Goal: Navigation & Orientation: Understand site structure

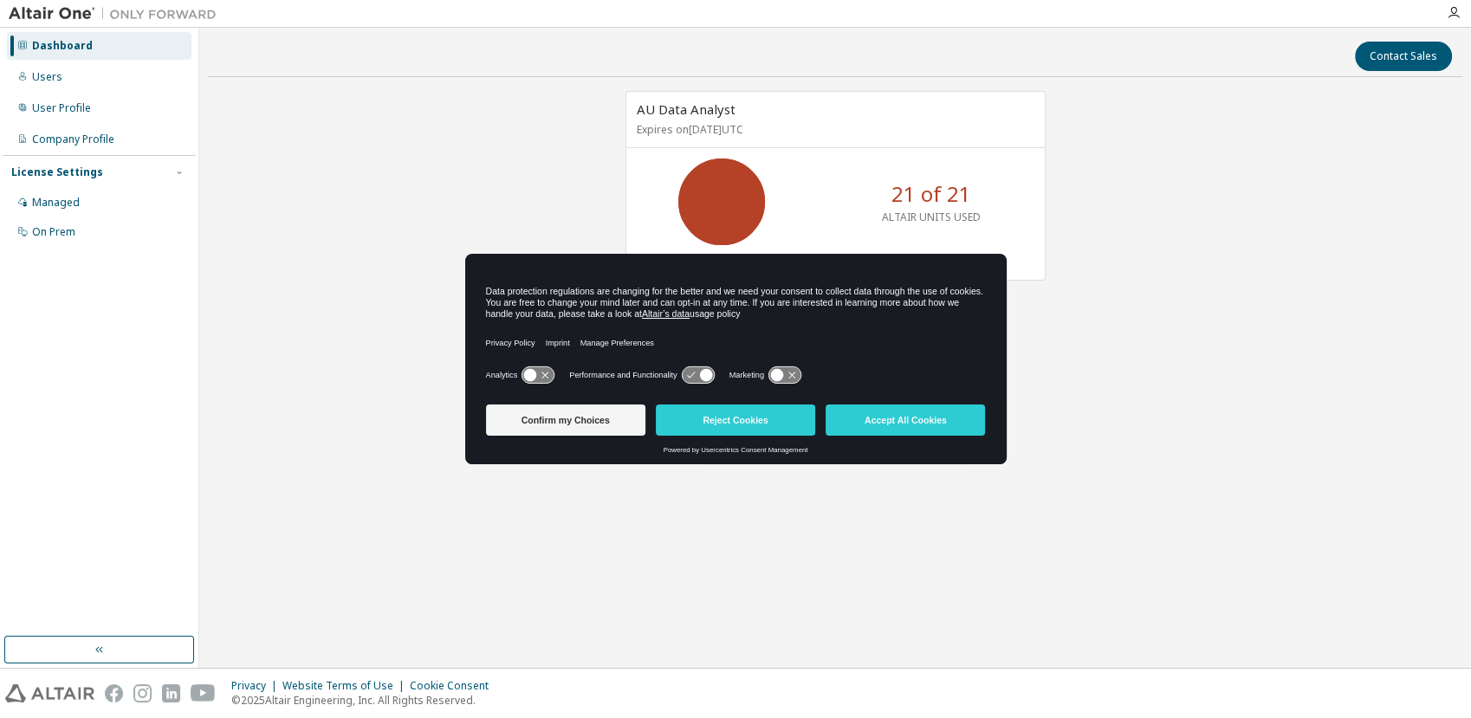
click at [600, 422] on button "Confirm my Choices" at bounding box center [565, 420] width 159 height 31
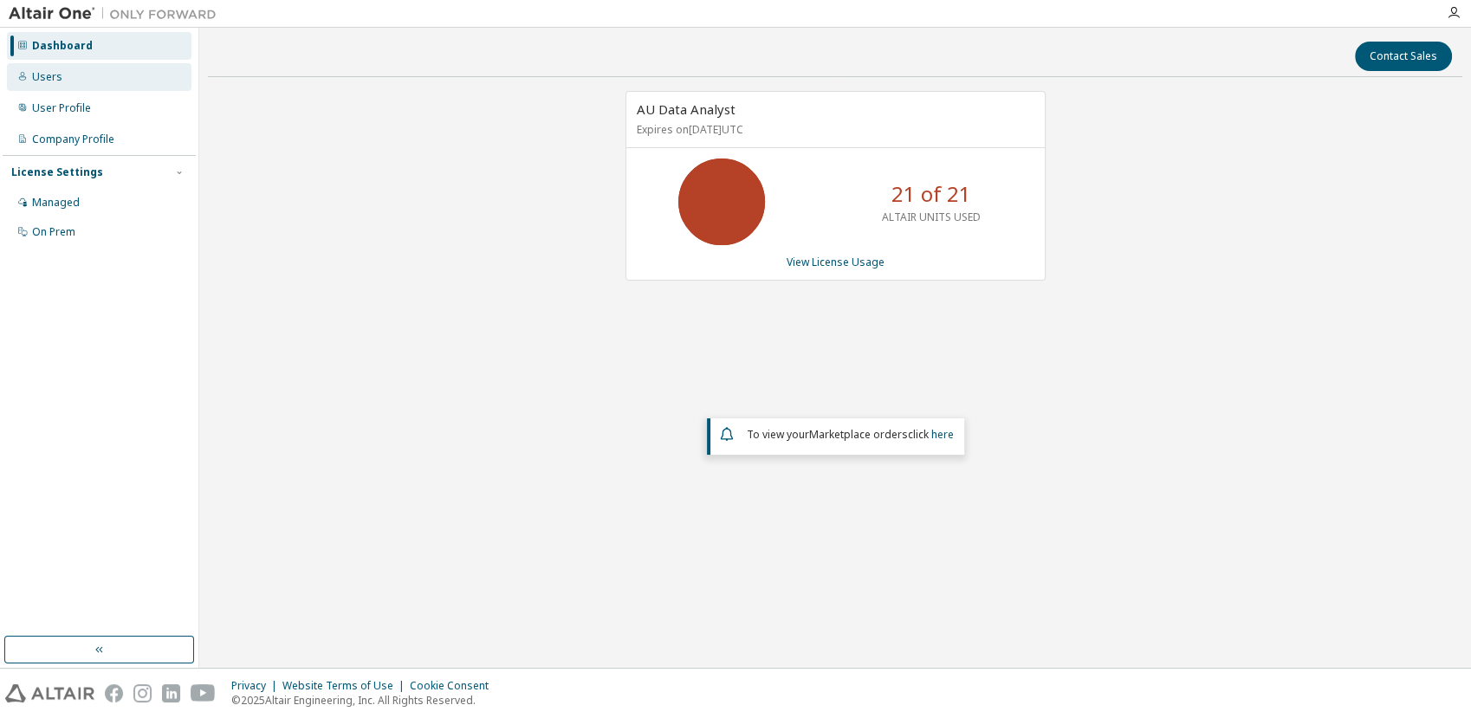
click at [73, 84] on div "Users" at bounding box center [99, 77] width 185 height 28
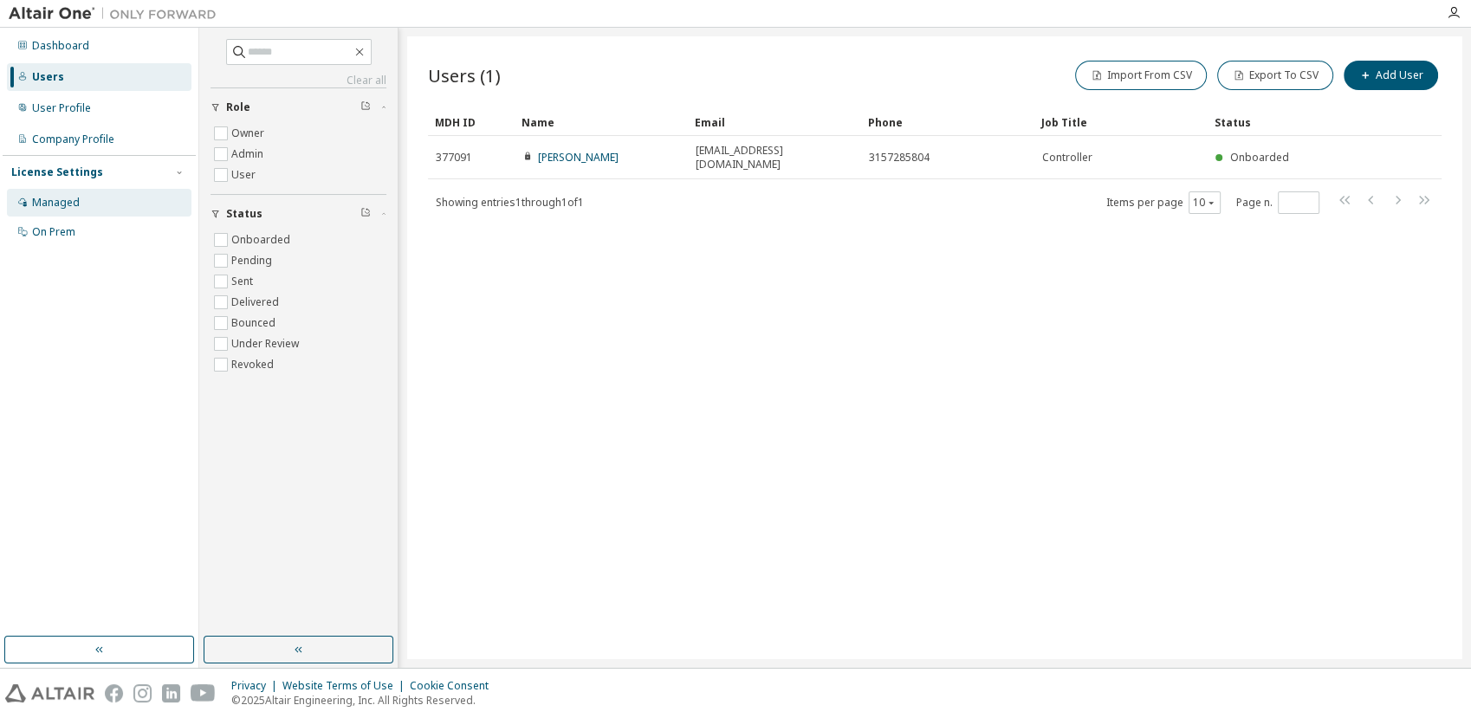
click at [92, 198] on div "Managed" at bounding box center [99, 203] width 185 height 28
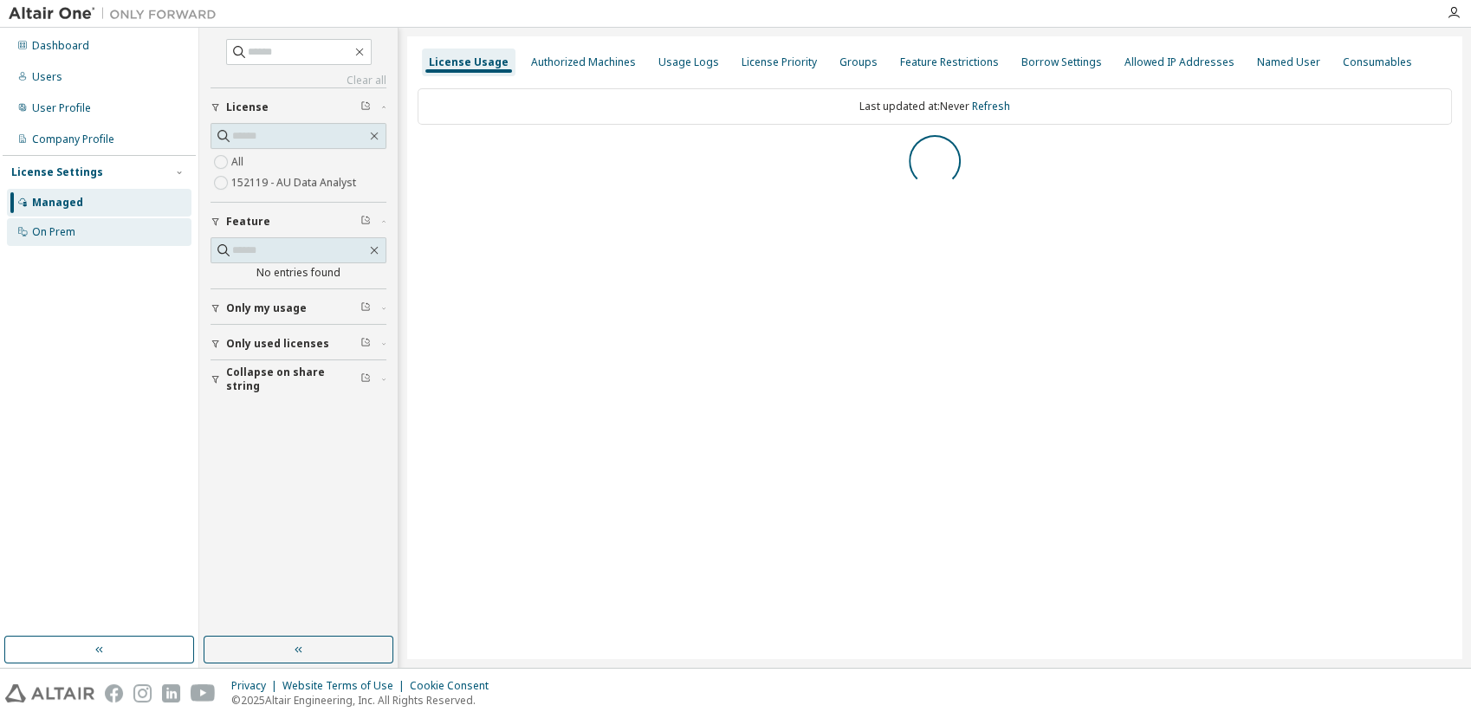
click at [91, 223] on div "On Prem" at bounding box center [99, 232] width 185 height 28
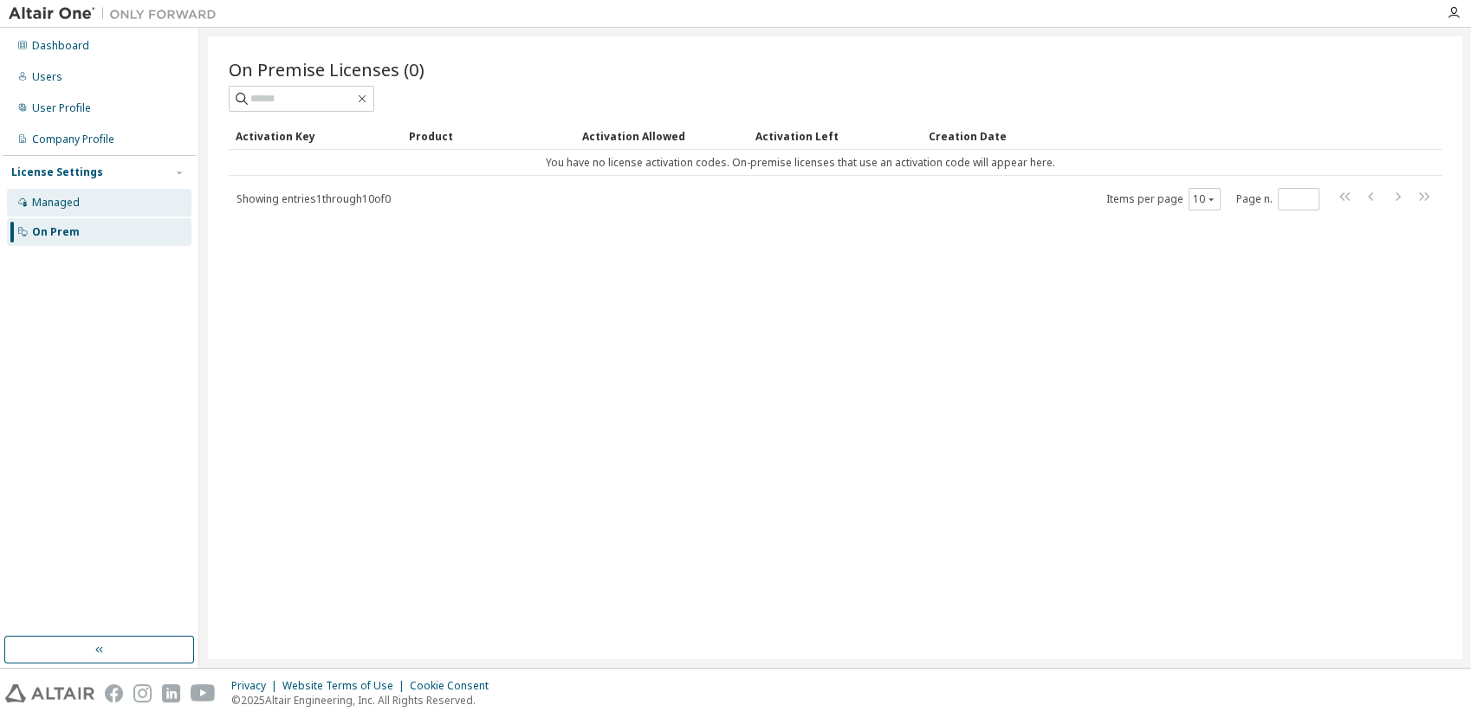
click at [93, 209] on div "Managed" at bounding box center [99, 203] width 185 height 28
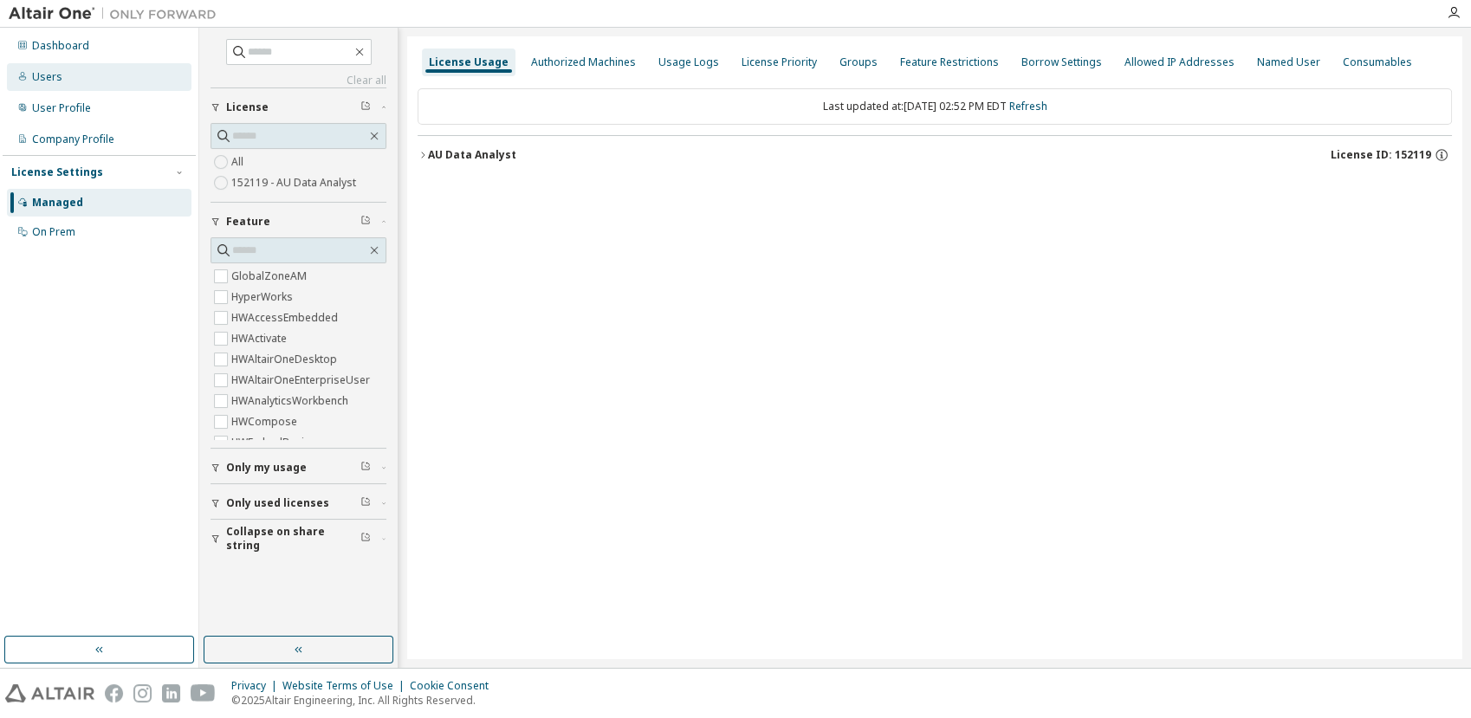
click at [97, 73] on div "Users" at bounding box center [99, 77] width 185 height 28
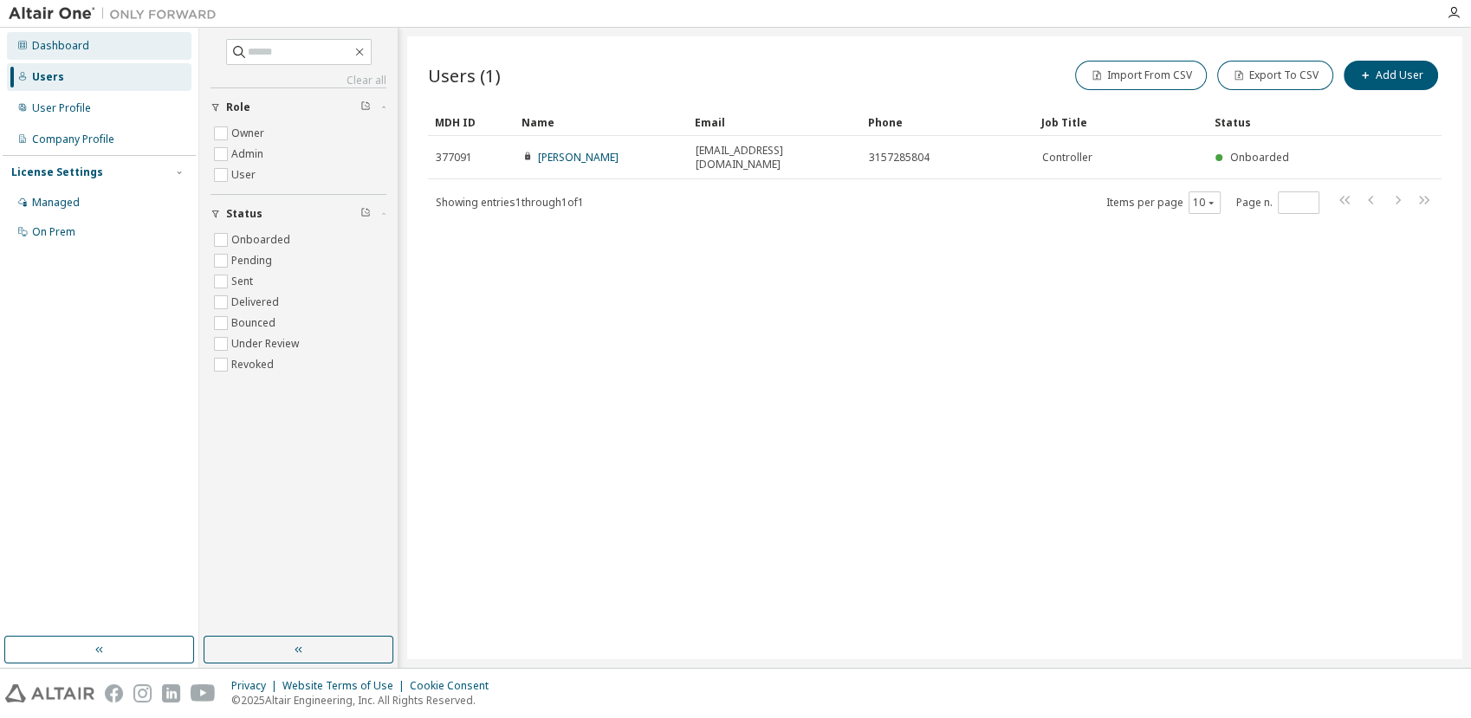
click at [94, 42] on div "Dashboard" at bounding box center [99, 46] width 185 height 28
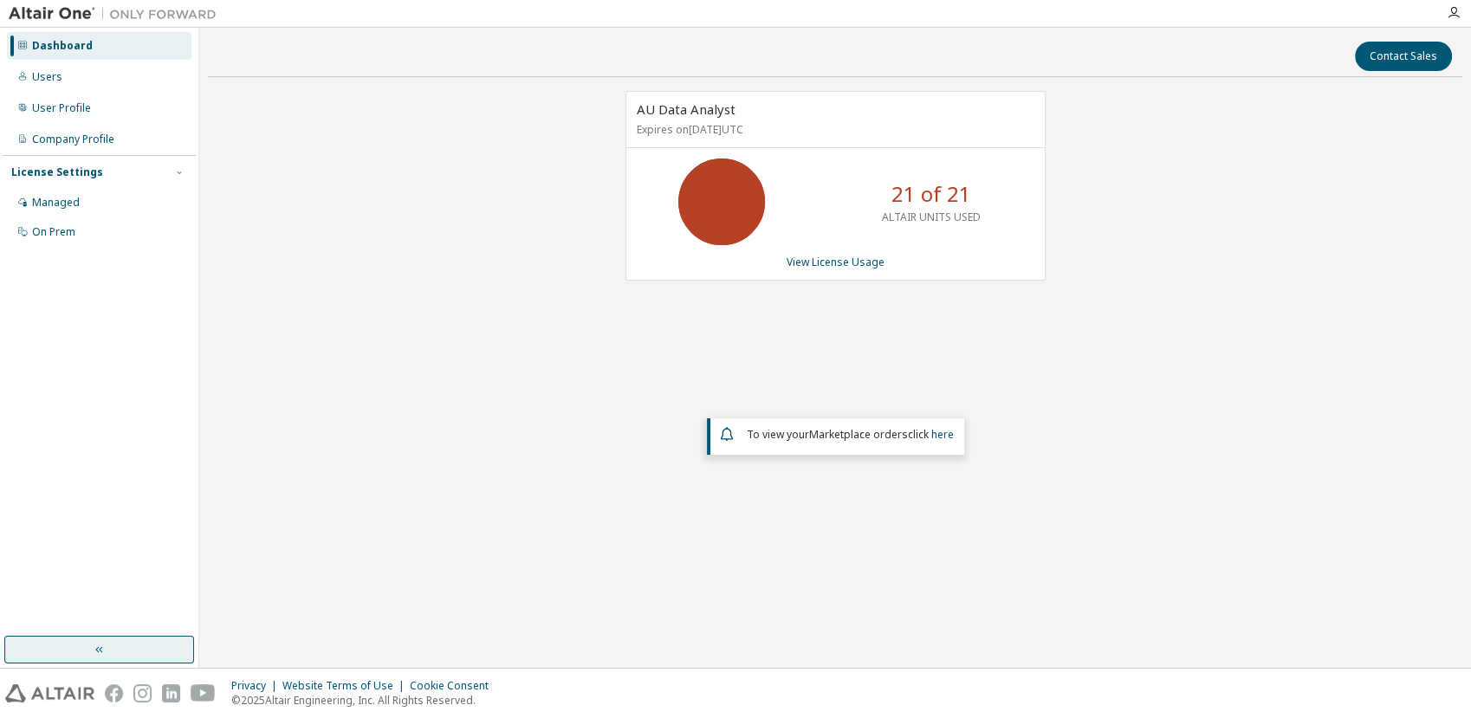
click at [101, 645] on icon "button" at bounding box center [100, 650] width 14 height 14
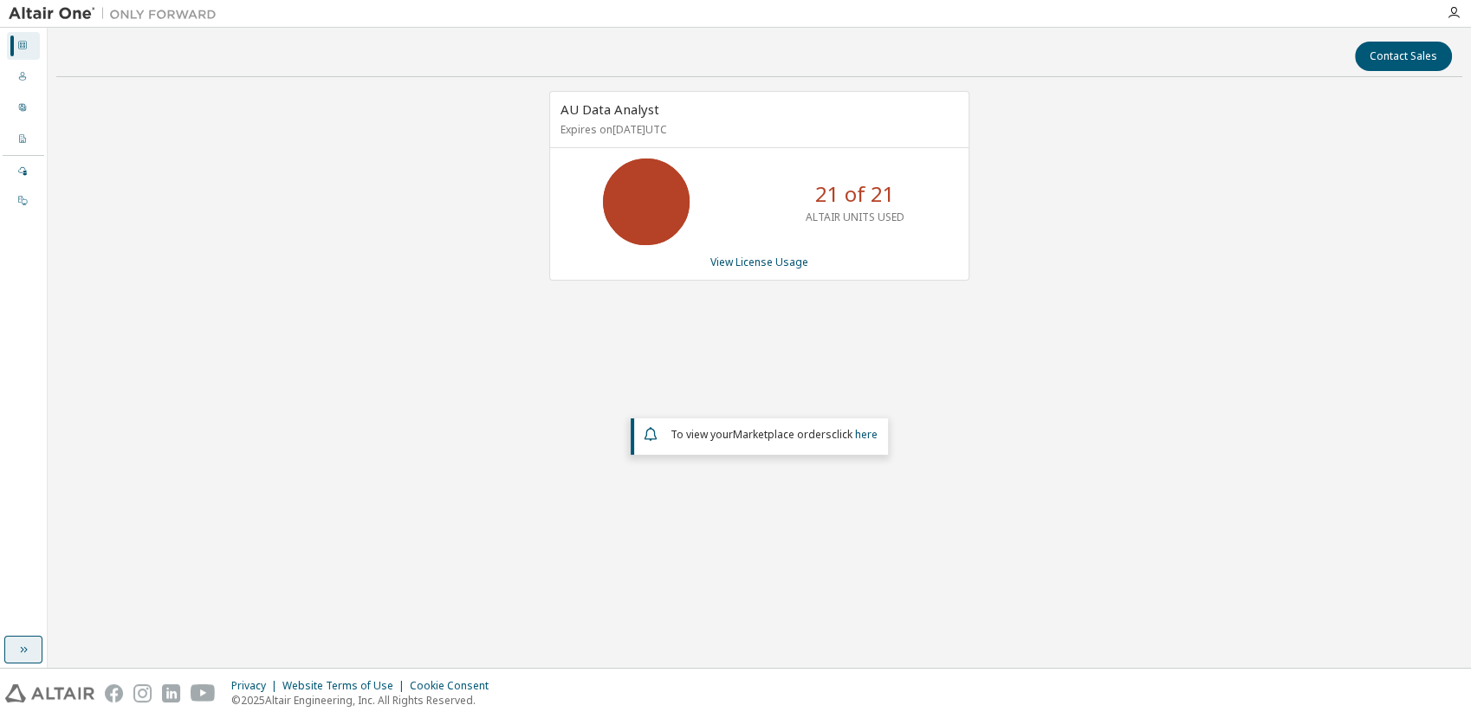
click at [20, 42] on icon at bounding box center [22, 45] width 10 height 10
click at [23, 78] on icon at bounding box center [22, 76] width 10 height 10
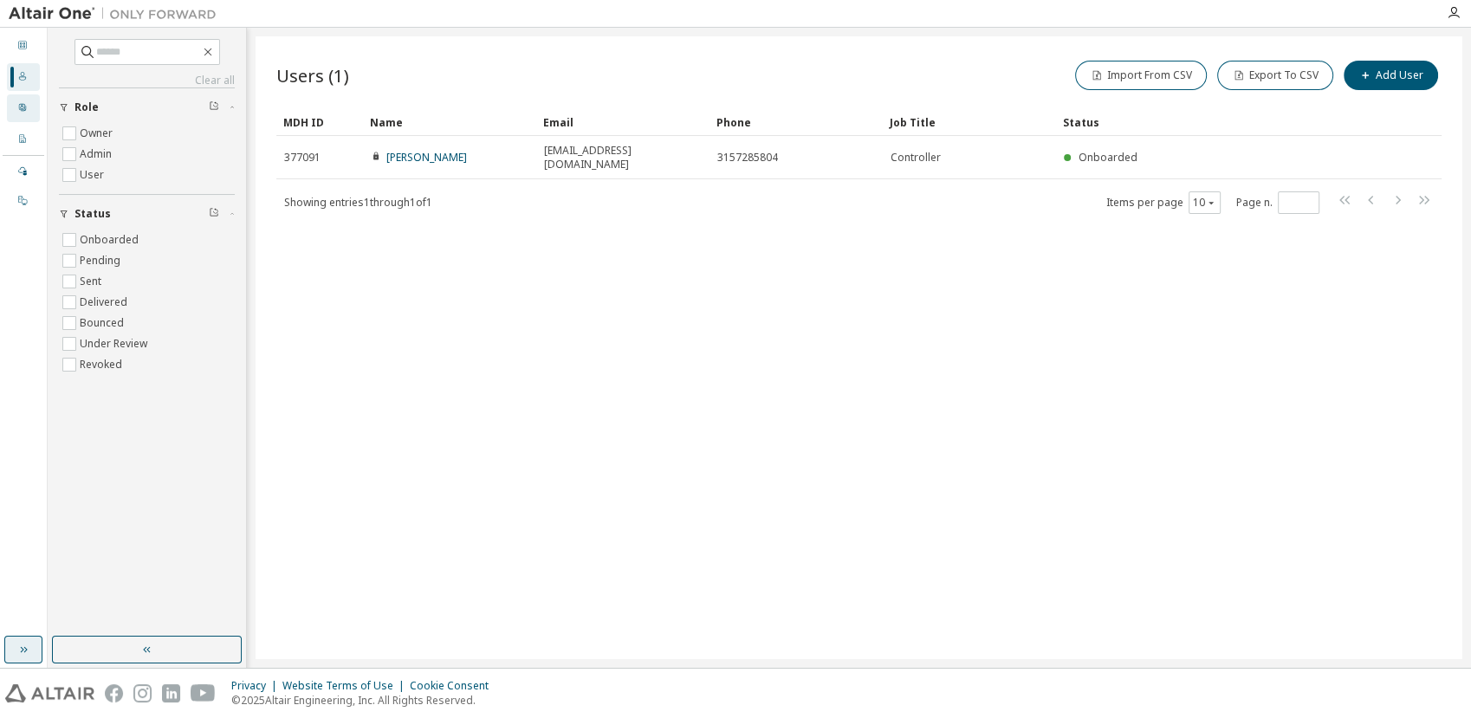
click at [23, 110] on icon at bounding box center [22, 107] width 10 height 10
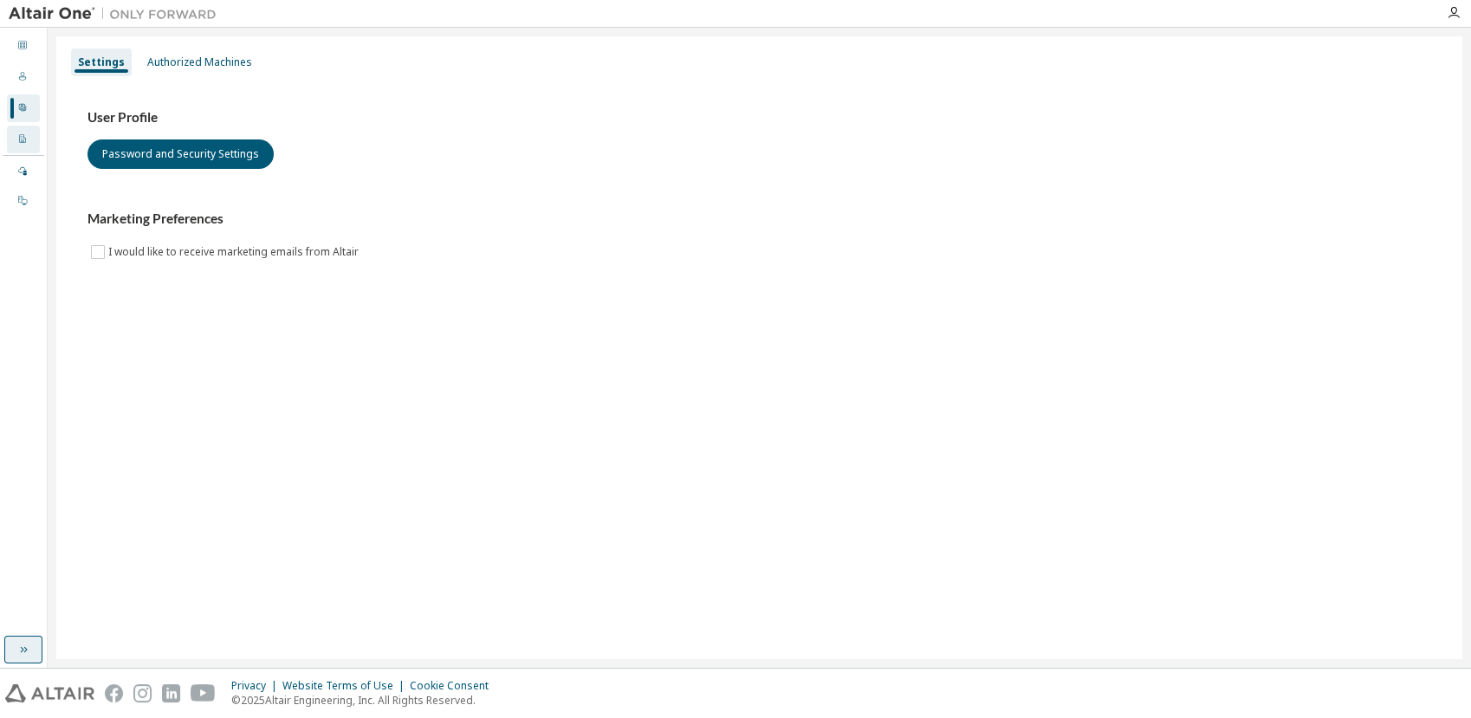
click at [24, 139] on icon at bounding box center [22, 138] width 10 height 10
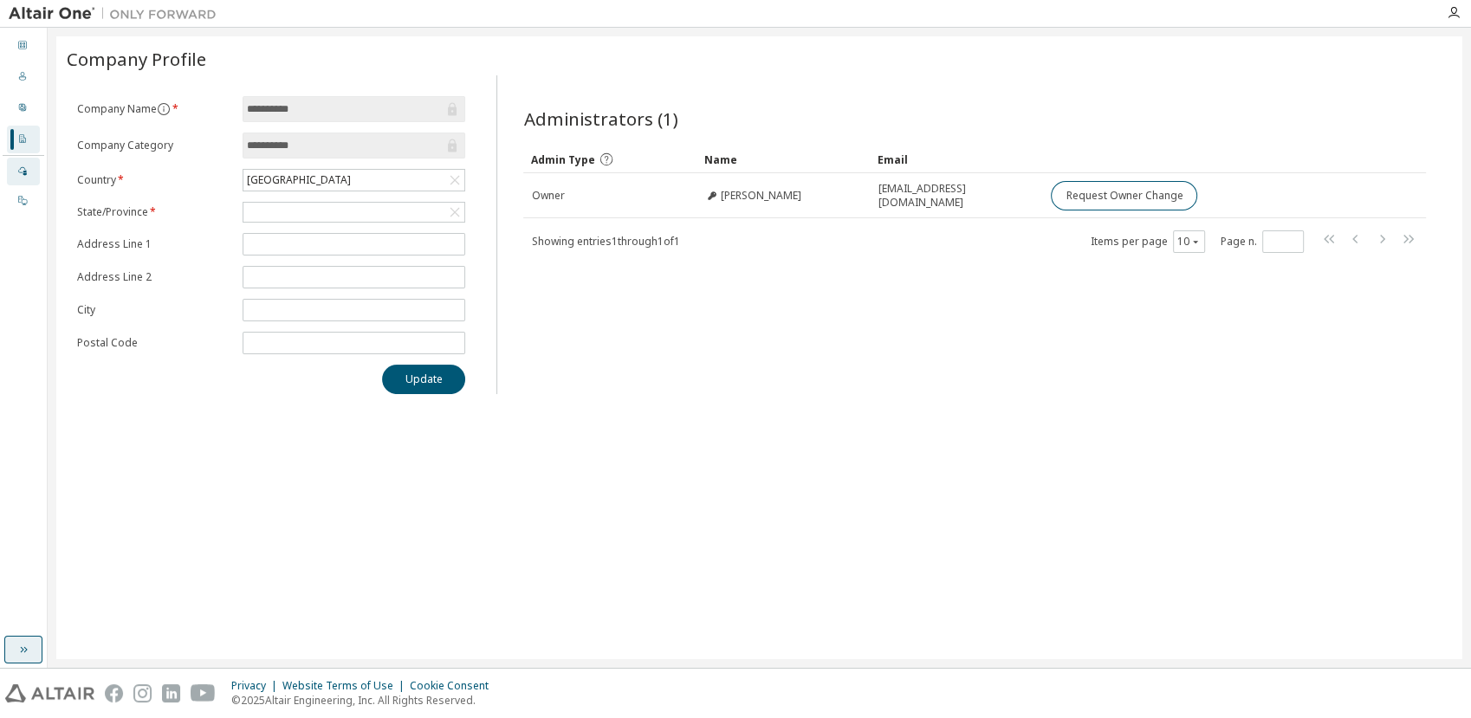
click at [27, 165] on div at bounding box center [22, 172] width 10 height 14
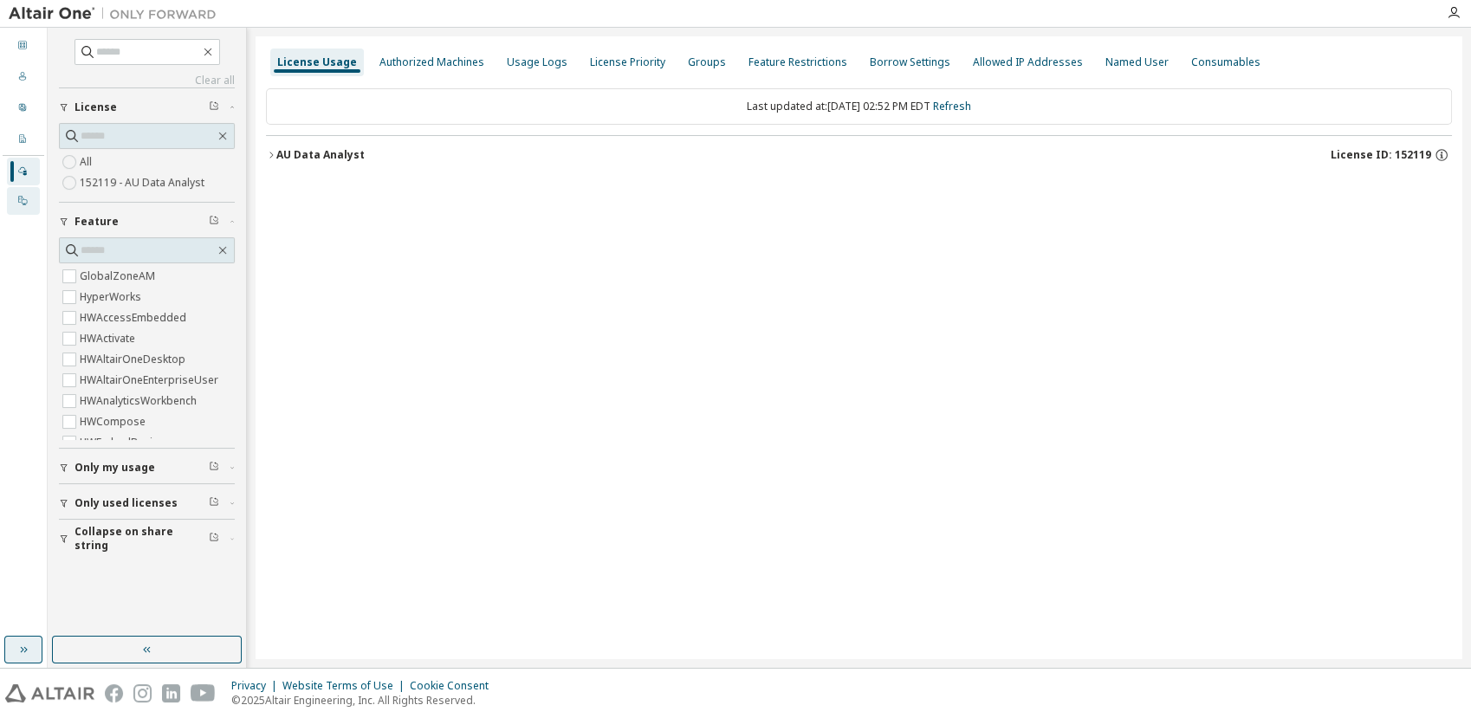
click at [25, 203] on icon at bounding box center [22, 200] width 10 height 10
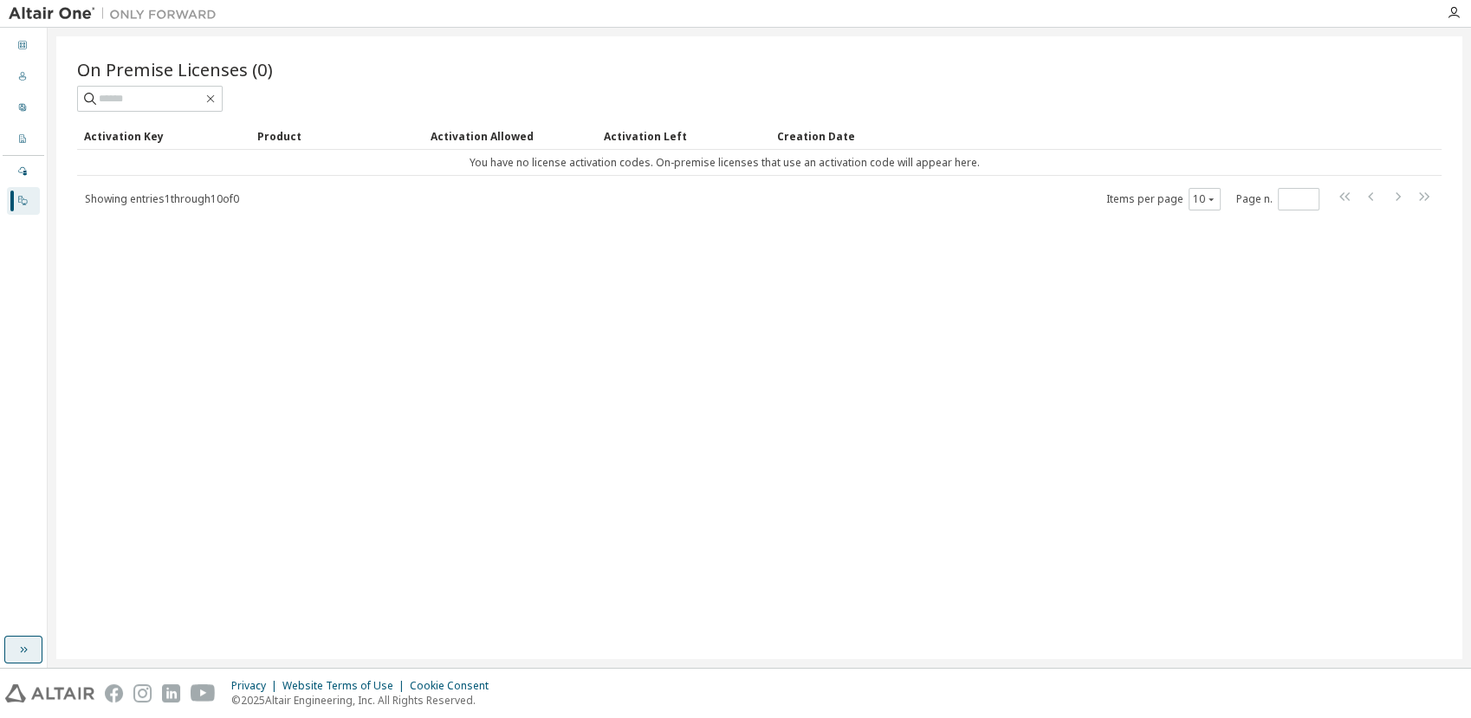
click at [956, 338] on div "On Premise Licenses (0) Clear Load Save Save As Field Operator Value Select fil…" at bounding box center [759, 347] width 1406 height 623
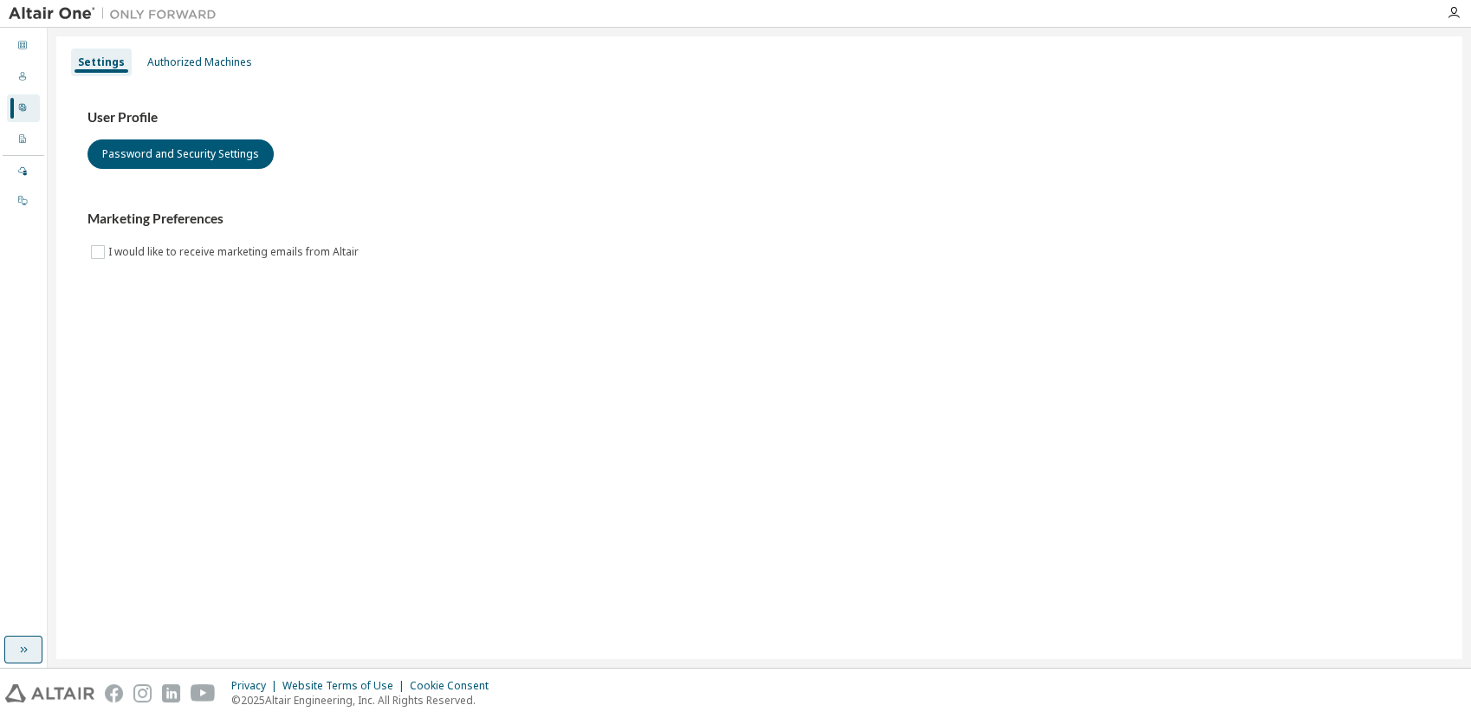
click at [51, 9] on img at bounding box center [117, 13] width 217 height 17
click at [174, 66] on div "Authorized Machines" at bounding box center [199, 62] width 105 height 14
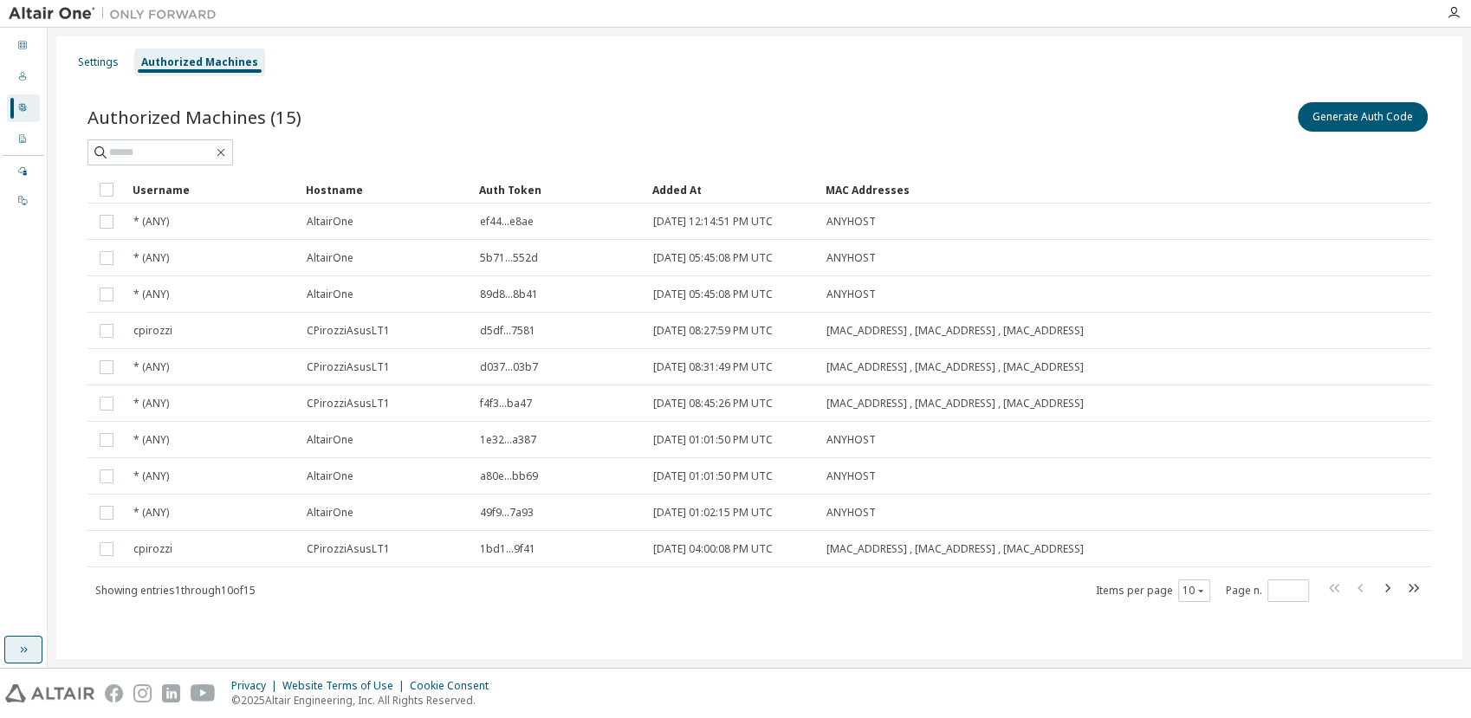
click at [409, 74] on div "Settings Authorized Machines" at bounding box center [759, 62] width 1385 height 31
click at [1452, 11] on icon "button" at bounding box center [1454, 13] width 14 height 14
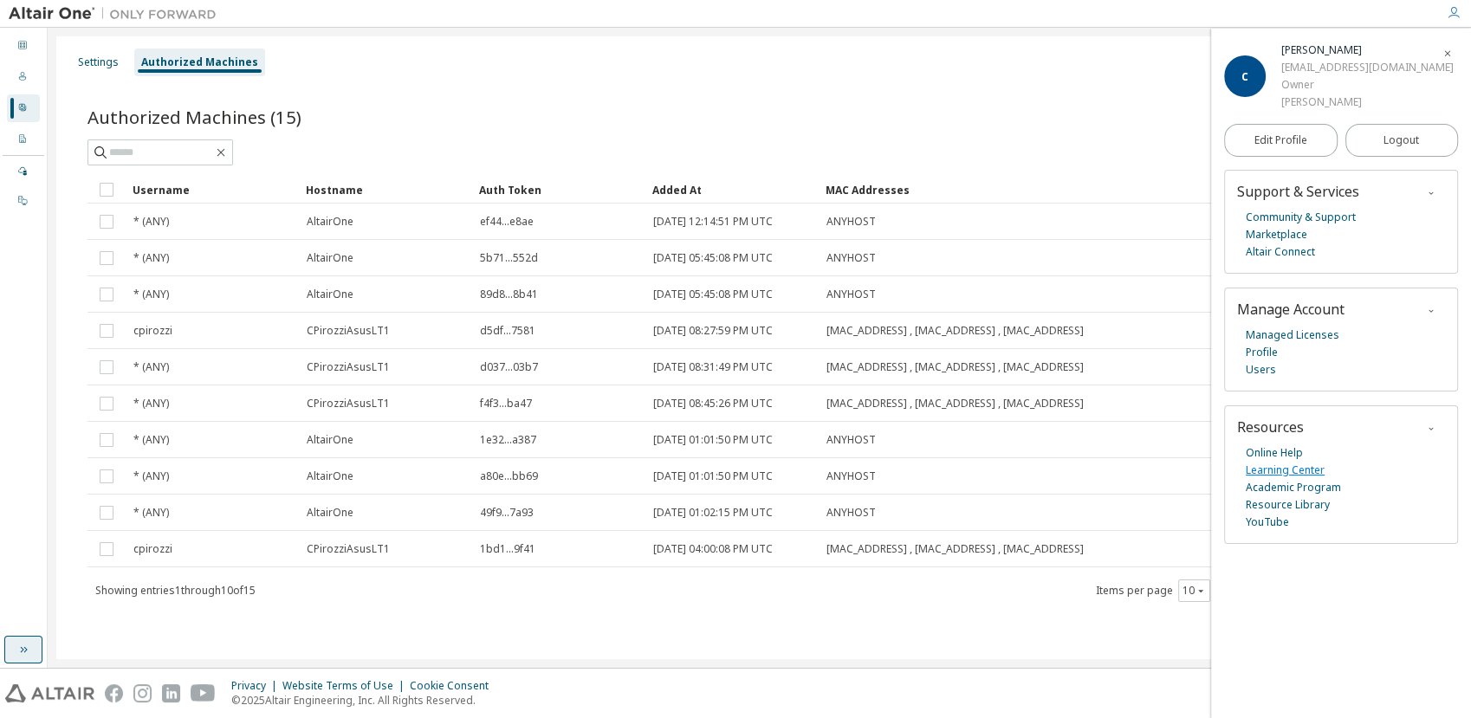
click at [1272, 465] on link "Learning Center" at bounding box center [1285, 470] width 79 height 17
